Goal: Task Accomplishment & Management: Manage account settings

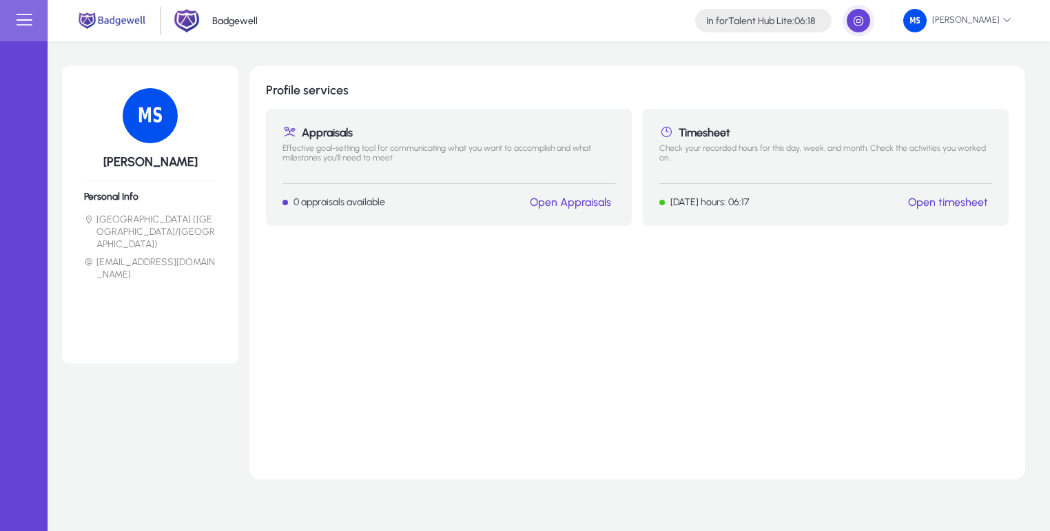
click at [937, 207] on link "Open timesheet" at bounding box center [948, 202] width 80 height 13
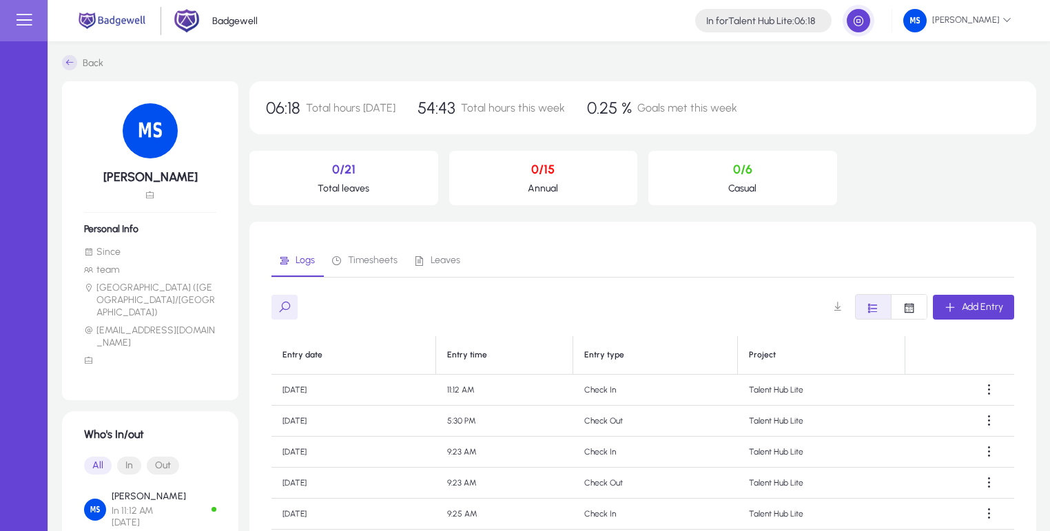
drag, startPoint x: 413, startPoint y: 105, endPoint x: 542, endPoint y: 118, distance: 129.6
click at [542, 118] on div "06:18 Total hours [DATE] 54:43 Total hours this week 0.25 % Goals met this week" at bounding box center [642, 107] width 787 height 53
click at [536, 112] on span "Total hours this week" at bounding box center [513, 107] width 104 height 13
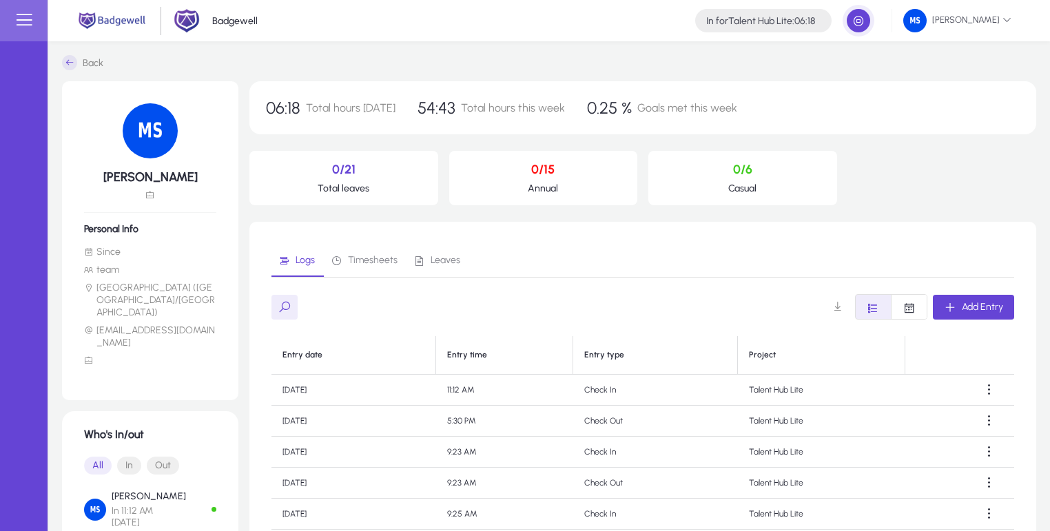
click at [545, 112] on span "Total hours this week" at bounding box center [513, 107] width 104 height 13
click at [350, 119] on div "06:18 Total hours [DATE] 54:43 Total hours this week 0.25 % Goals met this week" at bounding box center [642, 107] width 787 height 53
click at [351, 108] on span "Total hours [DATE]" at bounding box center [351, 107] width 90 height 13
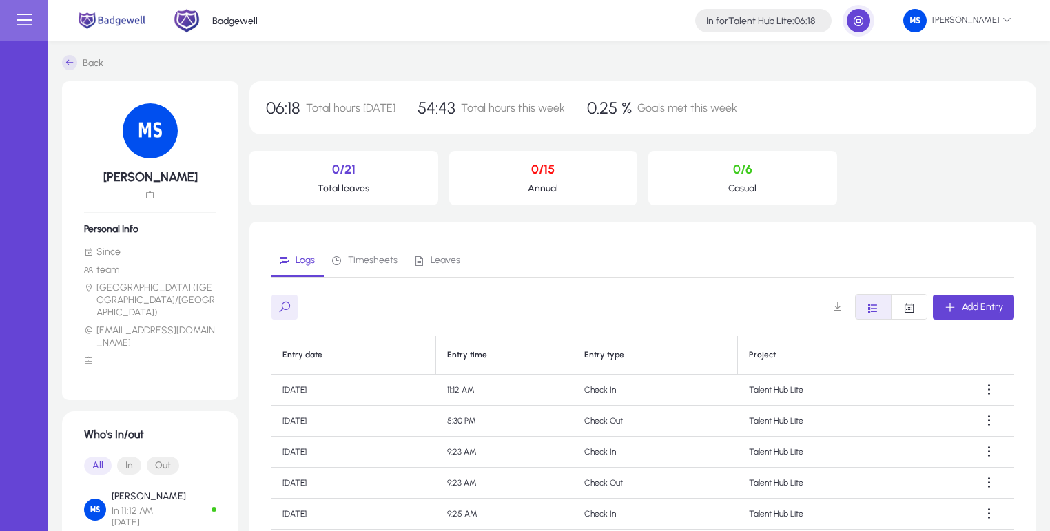
click at [351, 108] on span "Total hours [DATE]" at bounding box center [351, 107] width 90 height 13
click at [398, 110] on div "06:18 Total hours [DATE] 54:43 Total hours this week 0.25 % Goals met this week" at bounding box center [642, 107] width 787 height 53
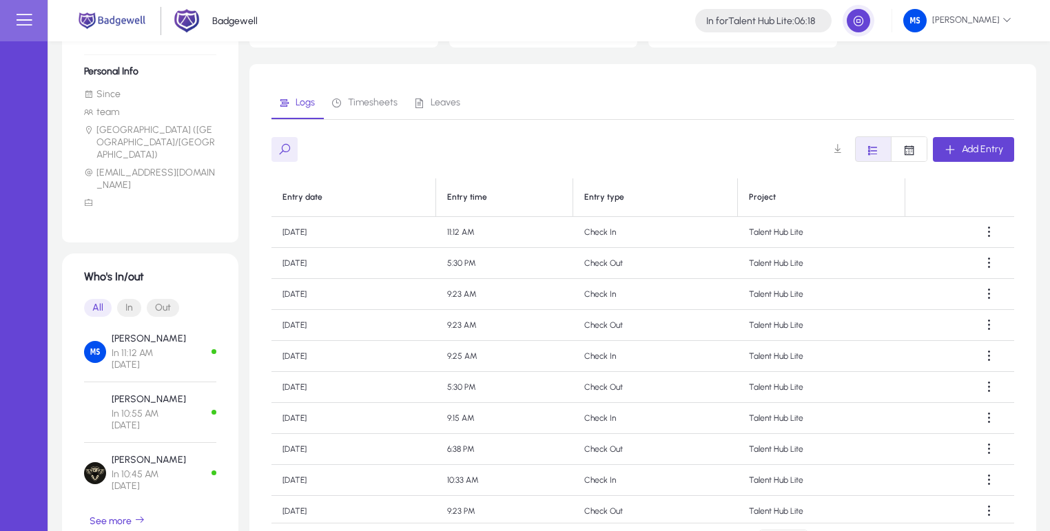
scroll to position [198, 0]
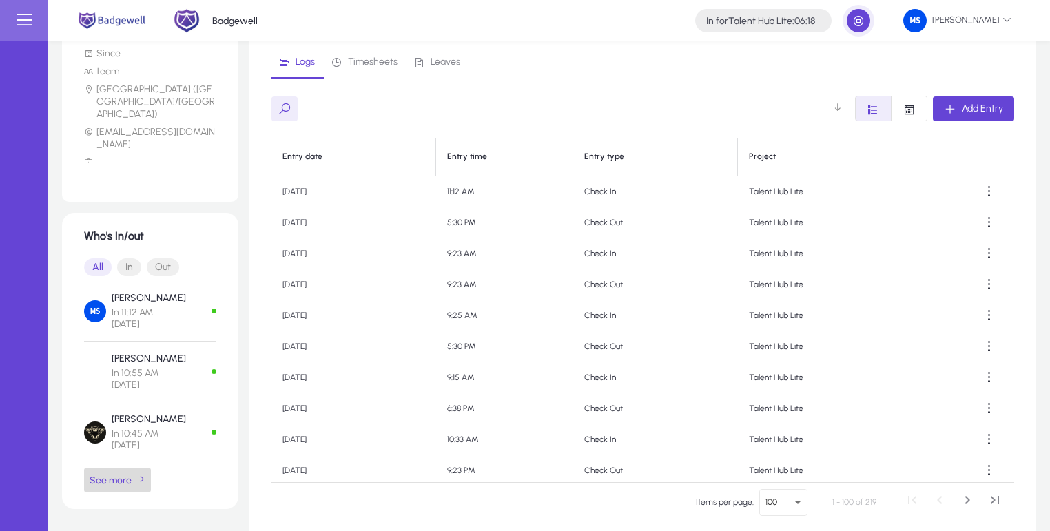
click at [132, 474] on span "See more" at bounding box center [118, 480] width 56 height 12
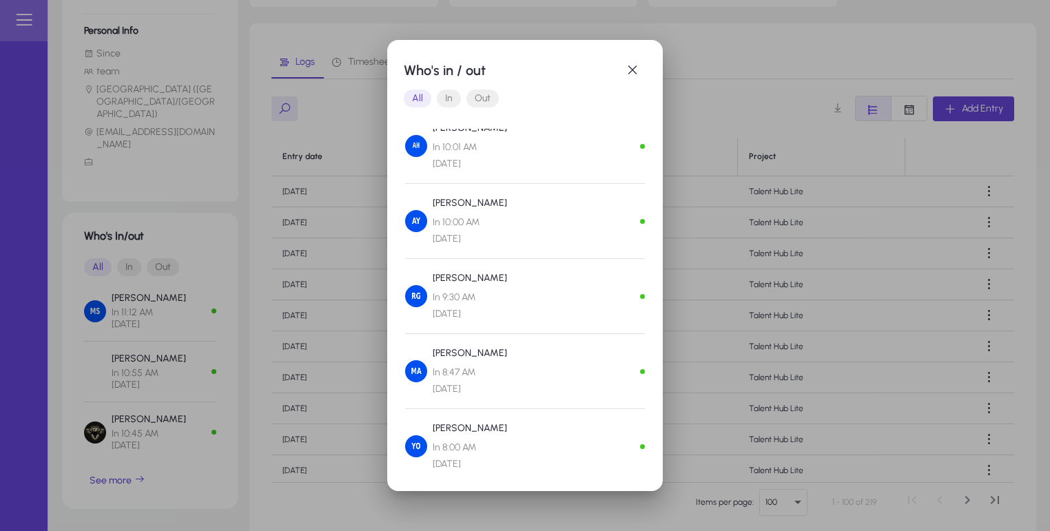
scroll to position [397, 0]
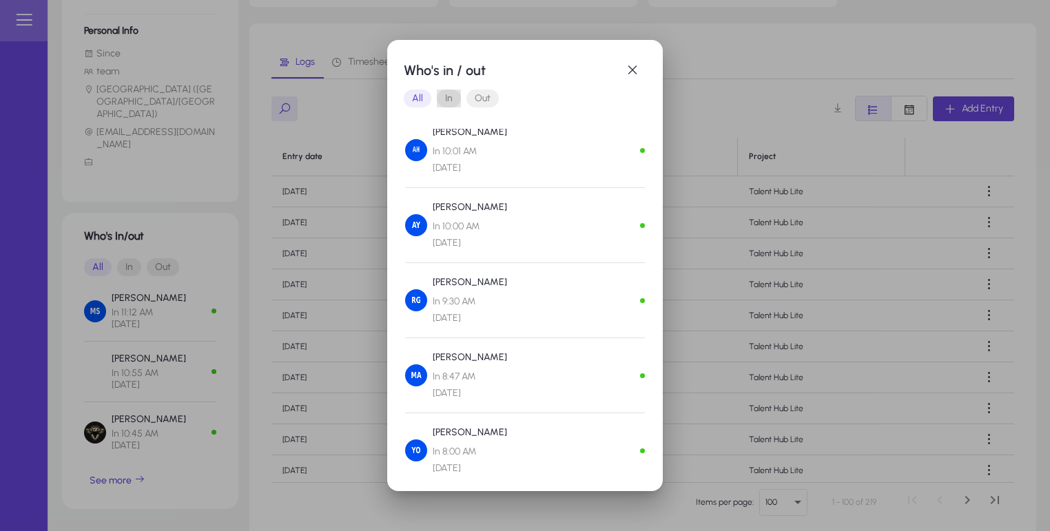
click at [452, 97] on span "In" at bounding box center [449, 99] width 24 height 18
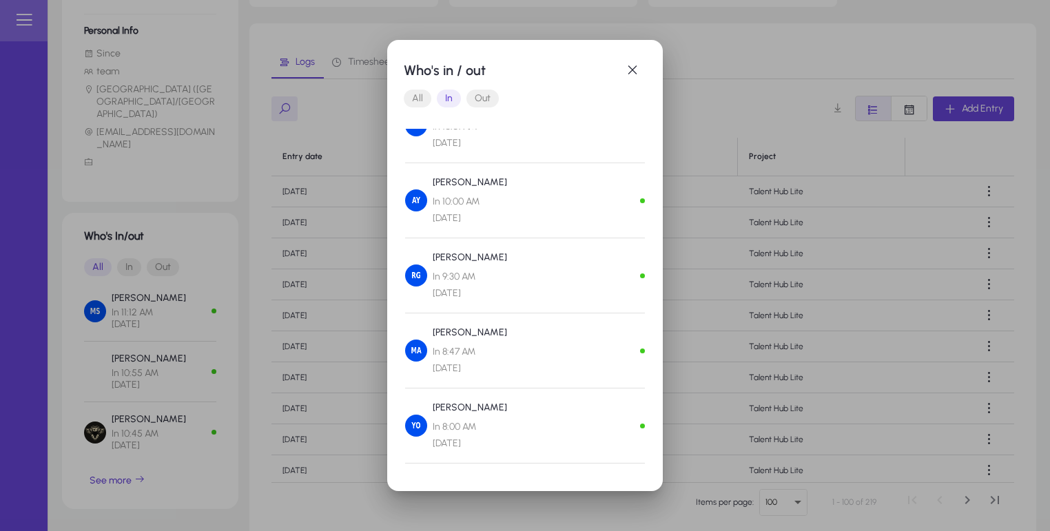
scroll to position [0, 0]
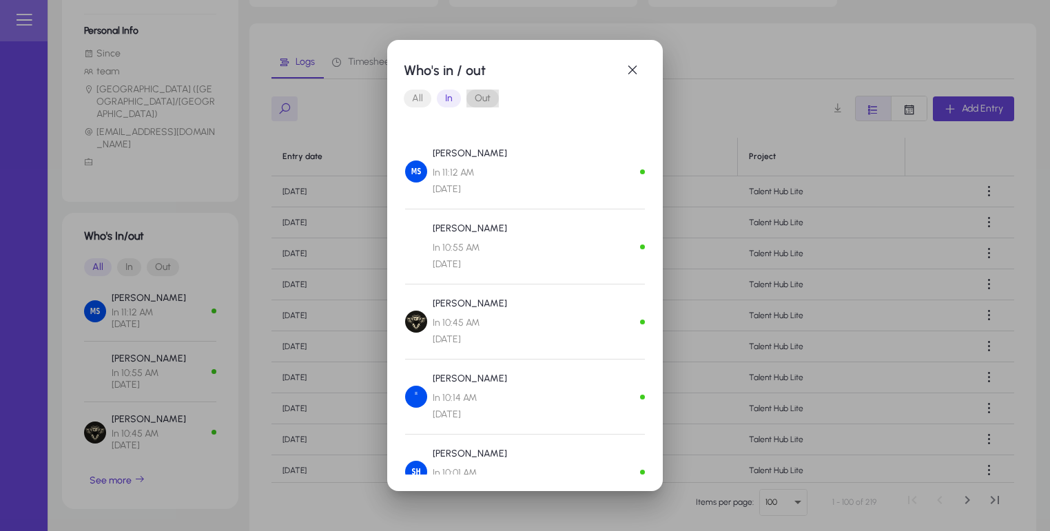
click at [481, 93] on span "Out" at bounding box center [482, 99] width 32 height 18
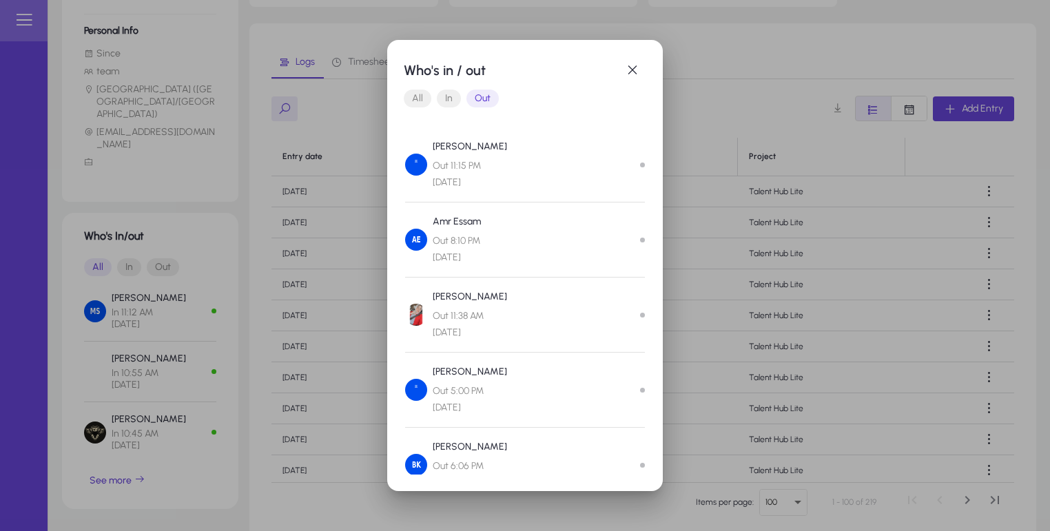
scroll to position [774, 0]
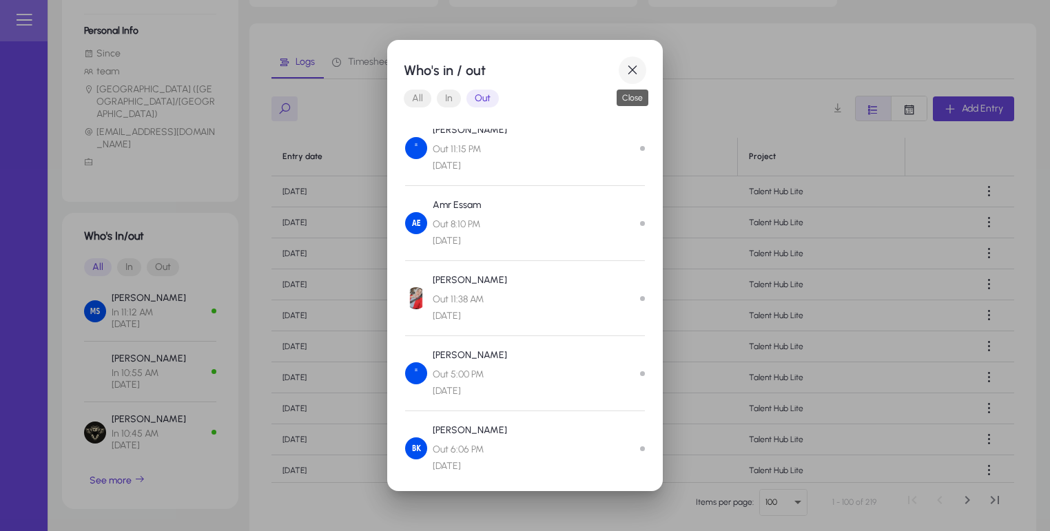
click at [634, 74] on span "button" at bounding box center [633, 70] width 28 height 28
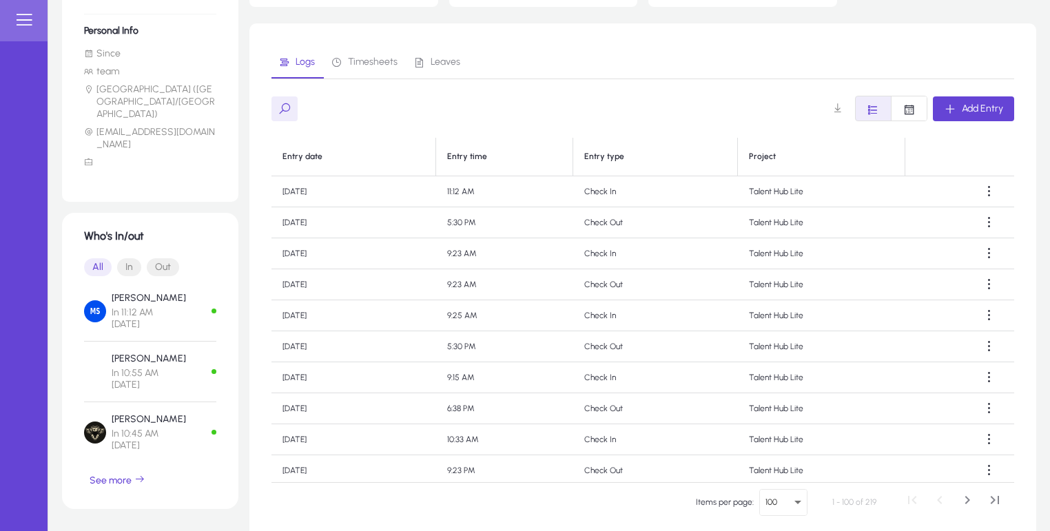
scroll to position [198, 0]
